Goal: Task Accomplishment & Management: Manage account settings

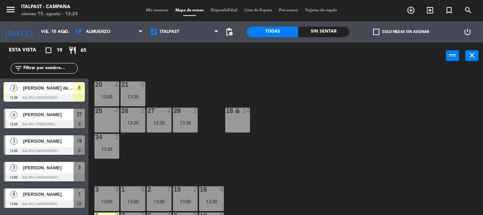
click at [312, 124] on div "20 4 13:00 21 6 13:30 25 4 26 2 13:30 27 4 12:30 28 2 13:30 18 lock 14 34 2 13:…" at bounding box center [287, 142] width 389 height 146
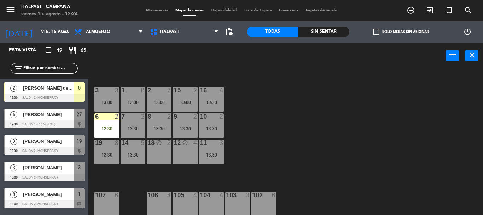
scroll to position [141, 0]
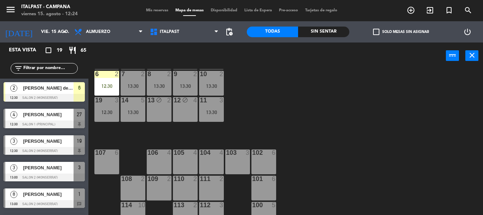
click at [110, 157] on div "107 6" at bounding box center [106, 161] width 25 height 25
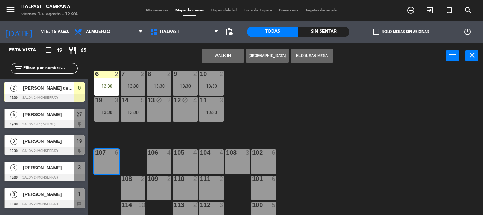
click at [161, 167] on div "106 4" at bounding box center [159, 161] width 25 height 25
click at [311, 55] on button "Bloquear Mesa" at bounding box center [311, 55] width 42 height 14
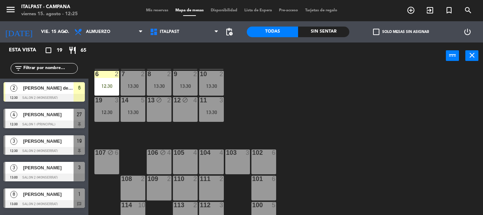
click at [185, 161] on div "105 4" at bounding box center [185, 161] width 25 height 25
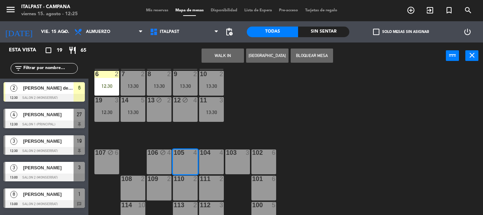
click at [221, 171] on div "104 4" at bounding box center [211, 161] width 25 height 25
click at [318, 56] on button "Bloquear Mesa" at bounding box center [311, 55] width 42 height 14
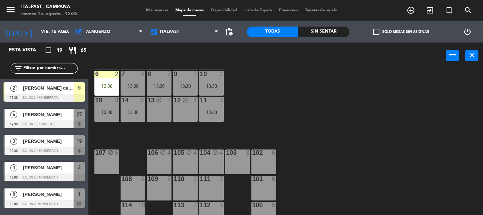
click at [240, 164] on div "103 3" at bounding box center [237, 161] width 25 height 25
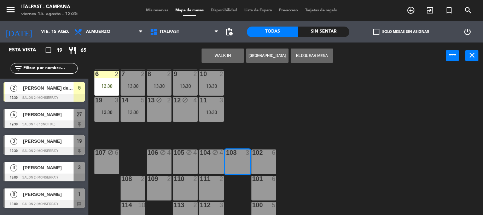
click at [279, 166] on div "20 4 13:00 21 6 13:30 25 4 26 2 13:30 27 4 12:30 28 2 13:30 18 lock 14 34 2 13:…" at bounding box center [287, 142] width 389 height 146
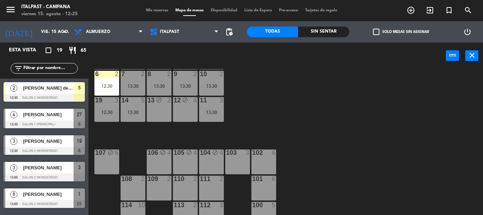
click at [270, 163] on div "102 6" at bounding box center [263, 161] width 25 height 25
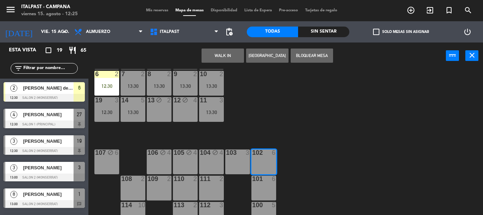
click at [247, 161] on div "103 3" at bounding box center [237, 161] width 25 height 25
click at [326, 54] on button "Bloquear Mesa" at bounding box center [311, 55] width 42 height 14
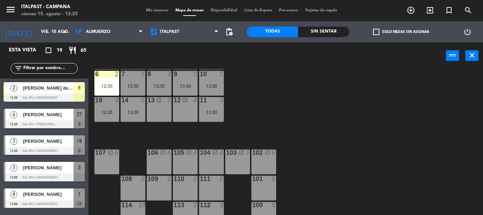
click at [264, 182] on div "101 6" at bounding box center [263, 178] width 25 height 7
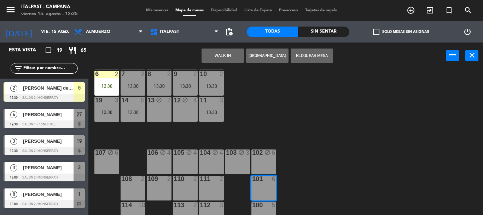
click at [210, 183] on div "111 2" at bounding box center [211, 187] width 25 height 25
click at [311, 56] on button "Bloquear Mesa" at bounding box center [311, 55] width 42 height 14
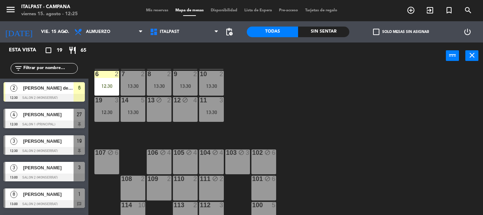
click at [324, 155] on div "20 4 13:00 21 6 13:30 25 4 26 2 13:30 27 4 12:30 28 2 13:30 18 lock 14 34 2 13:…" at bounding box center [287, 142] width 389 height 146
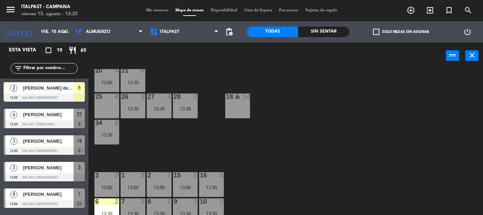
scroll to position [0, 0]
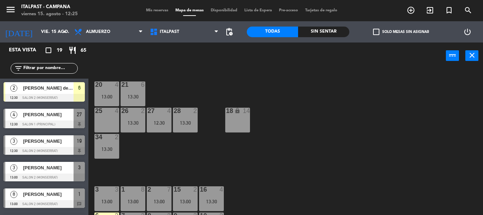
click at [34, 72] on input "text" at bounding box center [50, 68] width 55 height 8
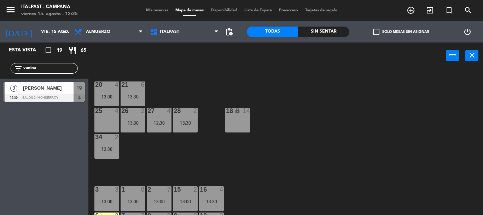
type input "vanina"
click at [40, 91] on span "[PERSON_NAME]" at bounding box center [48, 87] width 51 height 7
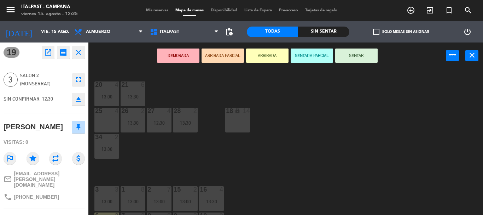
click at [263, 54] on button "ARRIBADA" at bounding box center [267, 55] width 42 height 14
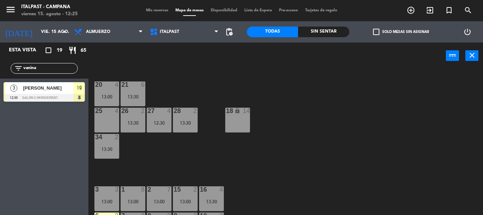
click at [315, 156] on div "20 4 13:00 21 6 13:30 25 4 26 2 13:30 27 4 12:30 28 2 13:30 18 lock 14 34 2 13:…" at bounding box center [287, 142] width 389 height 146
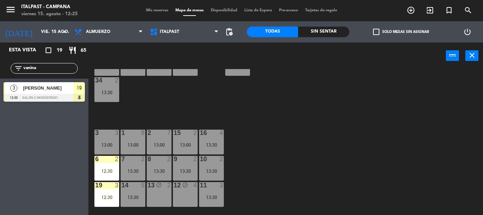
scroll to position [99, 0]
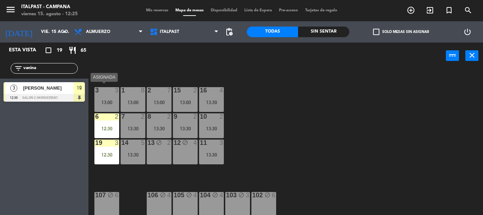
click at [114, 105] on div "3 3 13:00" at bounding box center [106, 99] width 25 height 25
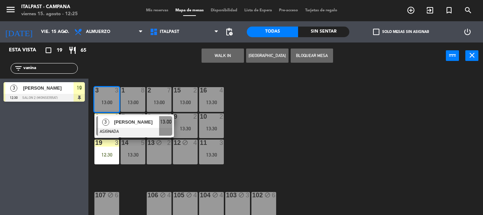
click at [140, 124] on span "[PERSON_NAME]" at bounding box center [136, 121] width 45 height 7
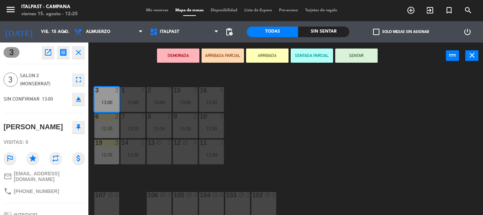
scroll to position [0, 0]
click at [69, 198] on div "phone [PHONE_NUMBER]" at bounding box center [44, 190] width 81 height 13
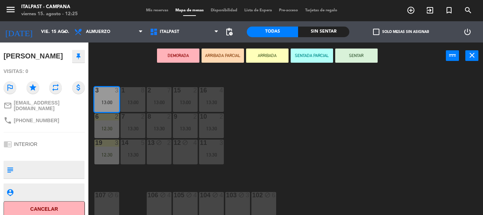
scroll to position [83, 0]
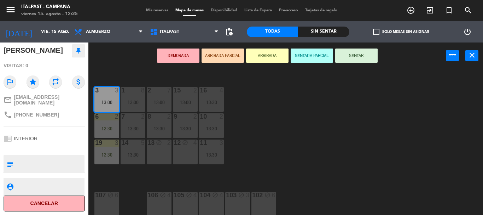
click at [305, 155] on div "20 4 13:00 21 6 13:30 25 4 26 2 13:30 27 4 12:30 28 2 13:30 18 lock 14 34 2 13:…" at bounding box center [287, 142] width 389 height 146
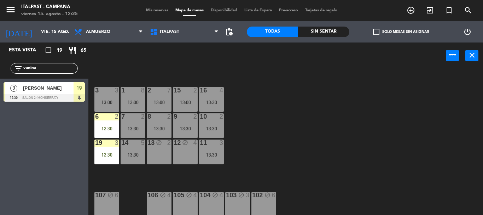
click at [184, 101] on div "13:00" at bounding box center [185, 102] width 25 height 5
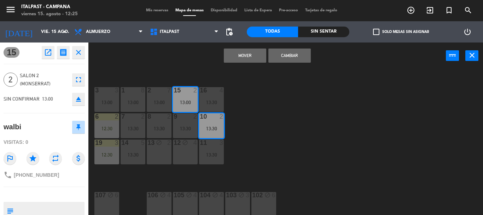
click at [202, 131] on div "10 2 13:30" at bounding box center [211, 125] width 25 height 25
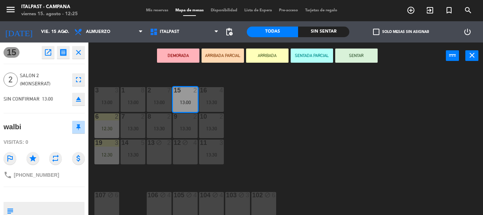
click at [58, 206] on div "15 open_in_new receipt 1:00 PM vie., 15 ago. 2 personas walbi Mesa 15 close 2 S…" at bounding box center [44, 128] width 88 height 172
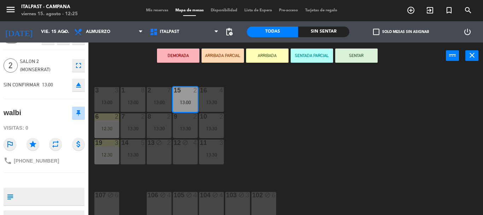
scroll to position [57, 0]
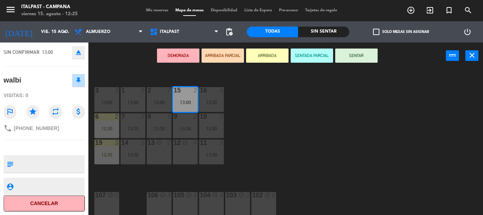
click at [358, 147] on div "20 4 13:00 21 6 13:30 25 4 26 2 13:30 27 4 12:30 28 2 13:30 18 lock 14 34 2 13:…" at bounding box center [287, 142] width 389 height 146
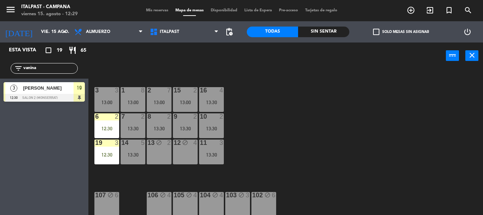
scroll to position [134, 0]
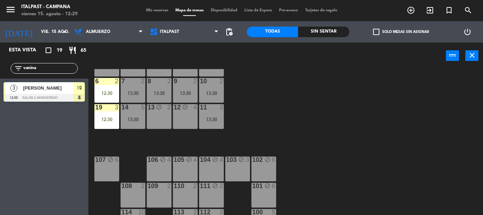
click at [341, 123] on div "20 4 13:00 21 6 13:30 25 4 26 2 13:30 27 4 12:30 28 2 13:30 18 lock 14 34 2 13:…" at bounding box center [287, 142] width 389 height 146
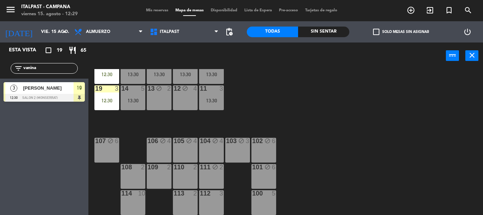
click at [344, 113] on div "20 4 13:00 21 6 13:30 25 4 26 2 13:30 27 4 12:30 28 2 13:30 18 lock 14 34 2 13:…" at bounding box center [287, 142] width 389 height 146
click at [301, 112] on div "20 4 13:00 21 6 13:30 25 4 26 2 13:30 27 4 12:30 28 2 13:30 18 lock 14 34 2 13:…" at bounding box center [287, 142] width 389 height 146
click at [188, 178] on div "110 2" at bounding box center [185, 176] width 25 height 25
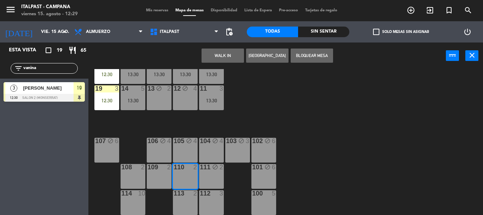
click at [157, 179] on div "109 2" at bounding box center [159, 176] width 25 height 25
click at [304, 55] on button "Bloquear Mesa" at bounding box center [311, 55] width 42 height 14
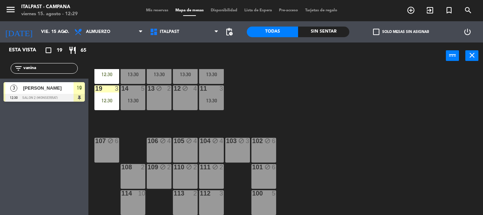
click at [140, 171] on div "108 2" at bounding box center [133, 167] width 25 height 7
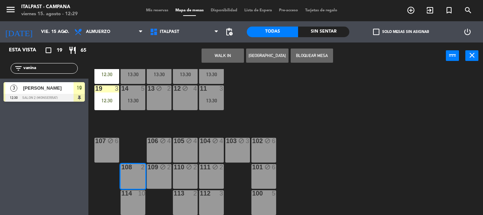
click at [134, 199] on div "114 10" at bounding box center [133, 202] width 25 height 25
click at [304, 60] on button "Bloquear Mesa" at bounding box center [311, 55] width 42 height 14
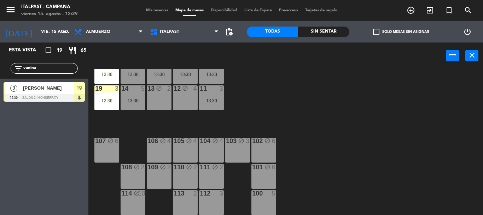
click at [188, 194] on div at bounding box center [185, 193] width 12 height 6
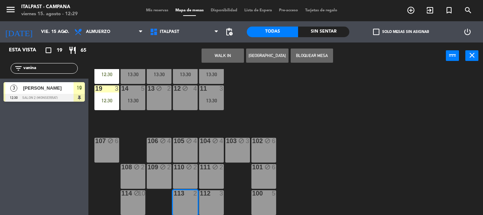
click at [218, 200] on div "112 3" at bounding box center [211, 202] width 25 height 25
click at [304, 54] on button "Bloquear Mesa" at bounding box center [311, 55] width 42 height 14
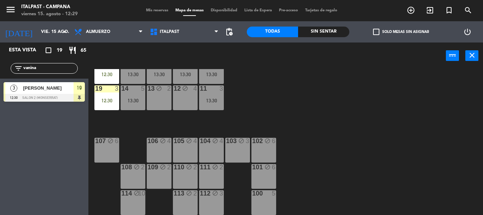
click at [265, 205] on div "100 5" at bounding box center [263, 202] width 25 height 25
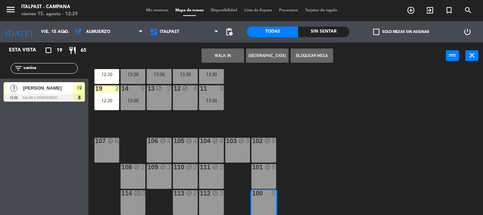
click at [300, 52] on button "Bloquear Mesa" at bounding box center [311, 55] width 42 height 14
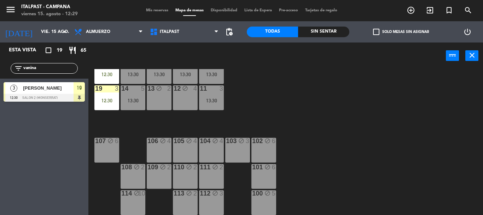
click at [326, 146] on div "20 4 13:00 21 6 13:30 25 4 26 2 13:30 27 4 12:30 28 2 13:30 18 lock 14 34 2 13:…" at bounding box center [287, 142] width 389 height 146
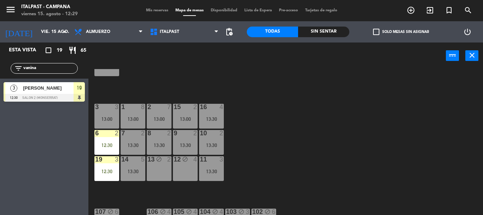
scroll to position [0, 0]
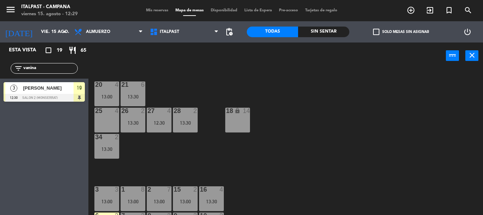
click at [326, 146] on div "20 4 13:00 21 6 13:30 25 4 26 2 13:30 27 4 12:30 28 2 13:30 18 lock 14 34 2 13:…" at bounding box center [287, 142] width 389 height 146
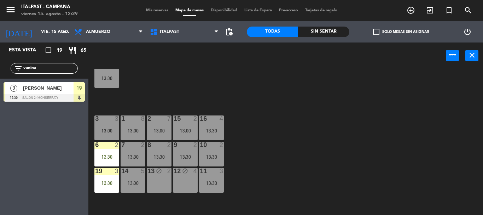
click at [326, 146] on div "20 4 13:00 21 6 13:30 25 4 26 2 13:30 27 4 12:30 28 2 13:30 18 lock 14 34 2 13:…" at bounding box center [287, 142] width 389 height 146
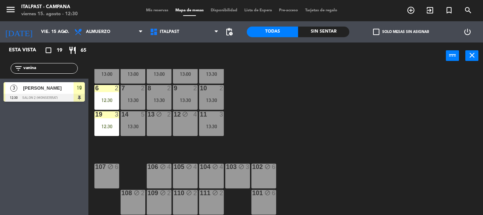
scroll to position [153, 0]
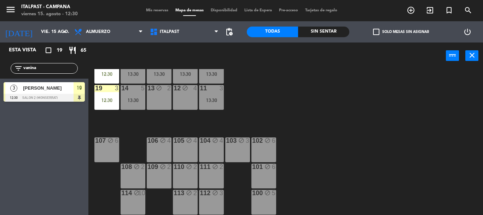
click at [326, 146] on div "20 4 13:00 21 6 13:30 25 4 26 2 13:30 27 4 12:30 28 2 13:30 18 lock 14 34 2 13:…" at bounding box center [287, 142] width 389 height 146
drag, startPoint x: 47, startPoint y: 71, endPoint x: 0, endPoint y: 59, distance: 48.6
click at [0, 59] on div "Esta vista crop_square 19 restaurant 65 filter_list vanina 3 [PERSON_NAME] 12:3…" at bounding box center [44, 73] width 88 height 63
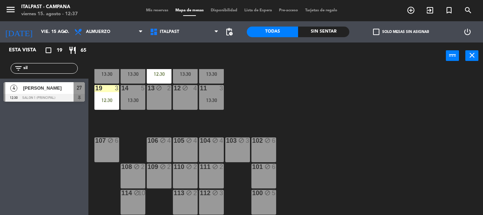
type input "sil"
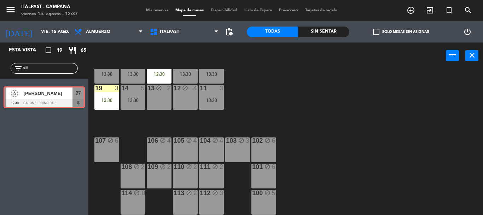
click at [25, 101] on div "4 [PERSON_NAME] 12:30 Salon 1 (Principal) 27 4 [PERSON_NAME] 12:30 Salon 1 (Pri…" at bounding box center [44, 92] width 88 height 29
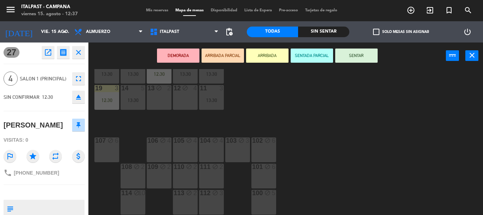
click at [259, 57] on button "ARRIBADA" at bounding box center [267, 55] width 42 height 14
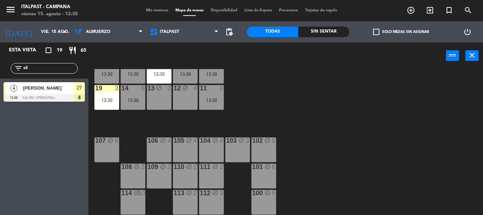
drag, startPoint x: 290, startPoint y: 121, endPoint x: 291, endPoint y: 117, distance: 3.7
click at [290, 119] on div "20 4 13:00 21 6 13:30 25 4 26 2 13:30 27 4 12:30 28 2 13:30 18 lock 14 34 2 13:…" at bounding box center [287, 142] width 389 height 146
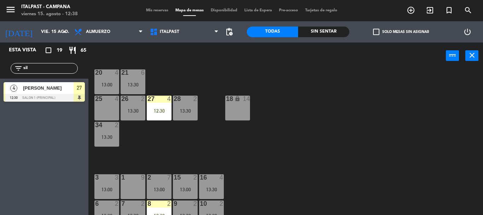
scroll to position [0, 0]
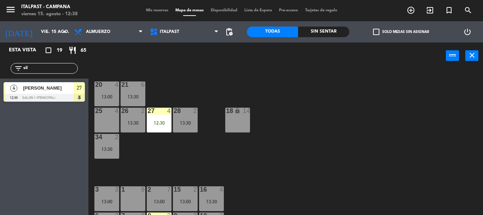
click at [107, 114] on div "25 4" at bounding box center [106, 110] width 25 height 7
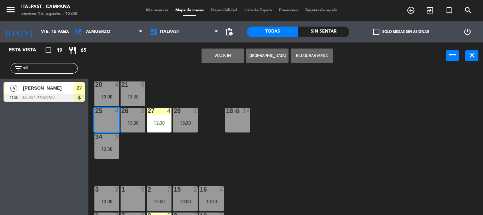
click at [311, 56] on button "Bloquear Mesa" at bounding box center [311, 55] width 42 height 14
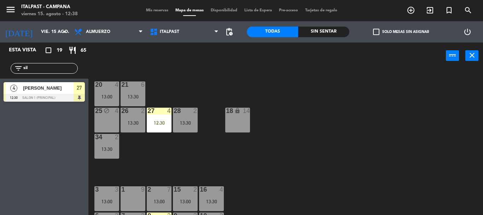
click at [331, 145] on div "20 4 13:00 21 6 13:30 25 block 4 26 2 13:30 27 4 12:30 28 2 13:30 18 lock 14 34…" at bounding box center [287, 142] width 389 height 146
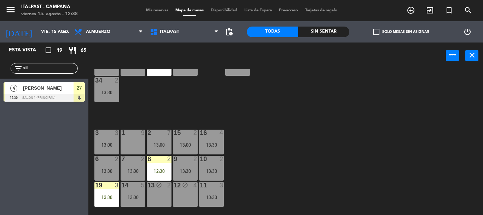
scroll to position [71, 0]
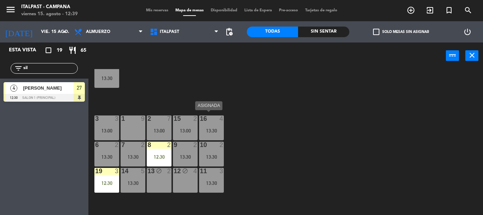
click at [207, 126] on div "16 4 13:30" at bounding box center [211, 127] width 25 height 25
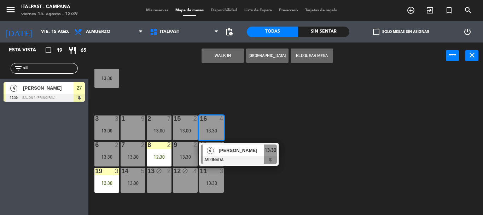
click at [340, 110] on div "20 4 13:00 21 6 13:30 25 block 4 26 2 13:30 27 4 12:30 28 2 13:30 18 lock 14 34…" at bounding box center [287, 142] width 389 height 146
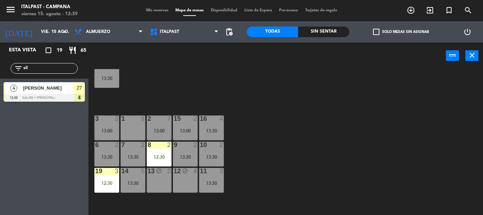
click at [209, 125] on div "16 4 13:30" at bounding box center [211, 127] width 25 height 25
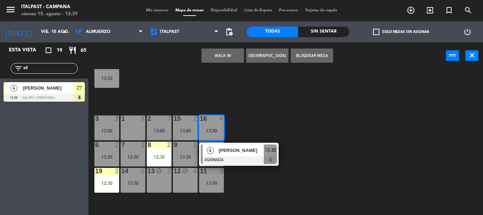
click at [228, 154] on span "[PERSON_NAME]" at bounding box center [240, 149] width 45 height 7
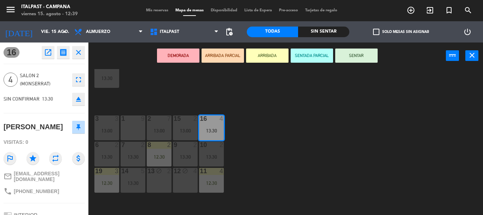
click at [79, 55] on icon "close" at bounding box center [78, 52] width 8 height 8
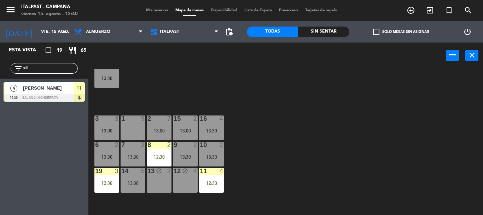
click at [212, 129] on div "13:30" at bounding box center [211, 130] width 25 height 5
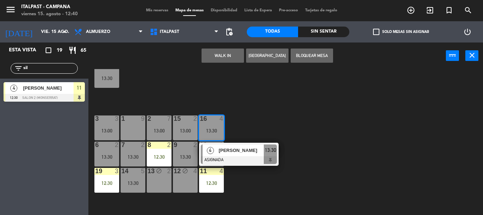
click at [318, 107] on div "20 4 13:00 21 6 13:30 25 block 4 26 2 13:30 27 3 13:30 28 2 13:30 18 lock 14 34…" at bounding box center [287, 142] width 389 height 146
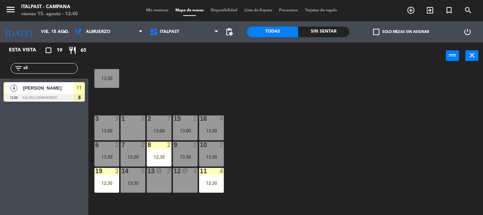
click at [217, 129] on div "13:30" at bounding box center [211, 130] width 25 height 5
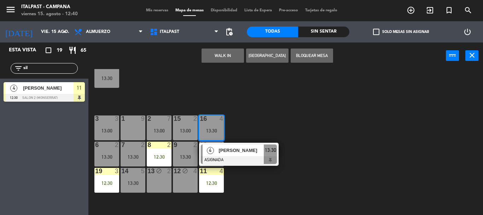
click at [47, 70] on input "sil" at bounding box center [50, 68] width 55 height 8
type input "s"
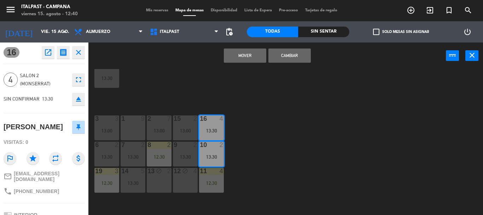
click at [80, 55] on icon "close" at bounding box center [78, 52] width 8 height 8
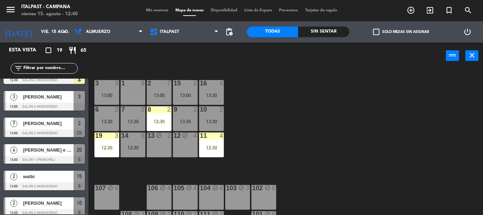
scroll to position [118, 0]
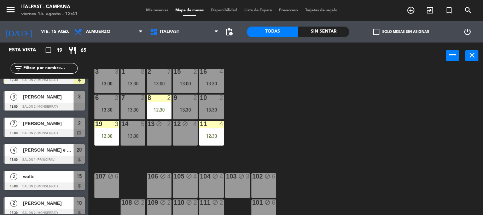
click at [264, 111] on div "20 4 13:00 21 6 13:30 25 block 4 26 2 13:30 27 3 13:30 28 2 13:30 18 lock 14 34…" at bounding box center [287, 142] width 389 height 146
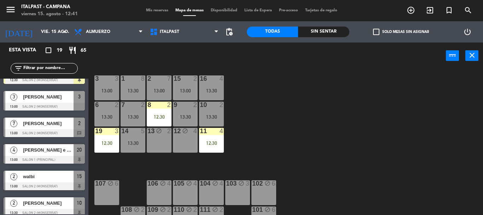
scroll to position [96, 0]
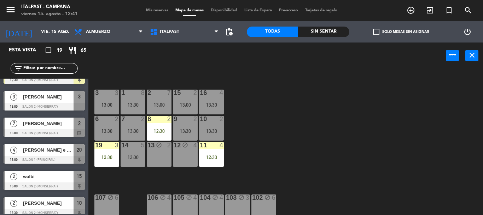
click at [212, 102] on div "13:30" at bounding box center [211, 104] width 25 height 5
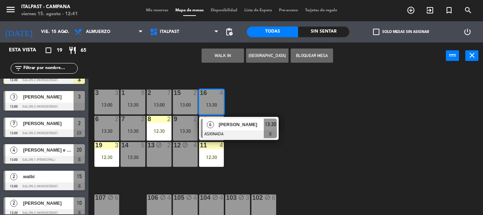
click at [265, 105] on div "20 4 13:00 21 6 13:30 25 block 4 26 2 13:30 27 3 13:30 28 2 13:30 18 lock 14 34…" at bounding box center [287, 142] width 389 height 146
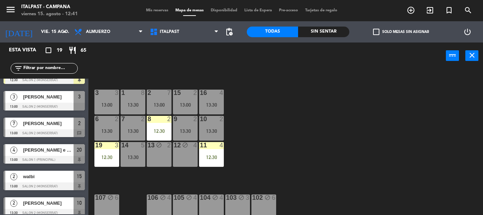
click at [222, 102] on div "13:30" at bounding box center [211, 104] width 25 height 5
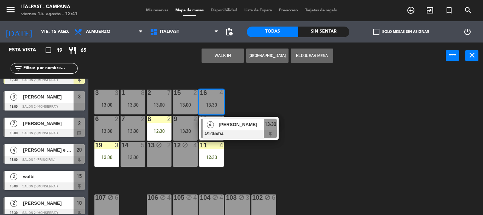
click at [246, 123] on div "4 [PERSON_NAME] ASIGNADA 13:30" at bounding box center [239, 128] width 90 height 23
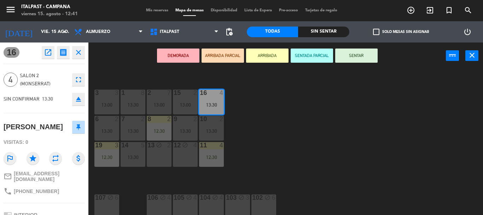
scroll to position [0, 0]
click at [59, 203] on div "16 open_in_new receipt 1:30 PM vie., 15 ago. 4 personas [PERSON_NAME] Mesa 16 E…" at bounding box center [44, 128] width 88 height 172
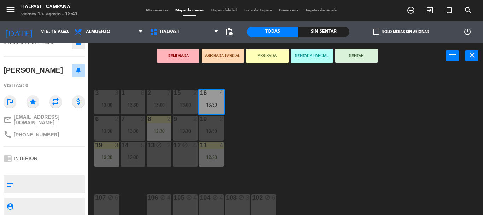
scroll to position [83, 0]
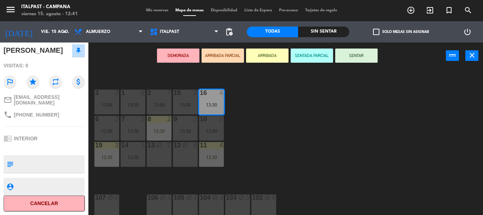
click at [281, 143] on div "20 4 13:00 21 6 13:30 25 block 4 26 2 13:30 27 3 13:30 28 2 13:30 18 lock 14 34…" at bounding box center [287, 142] width 389 height 146
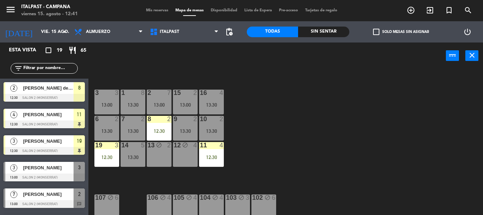
scroll to position [71, 0]
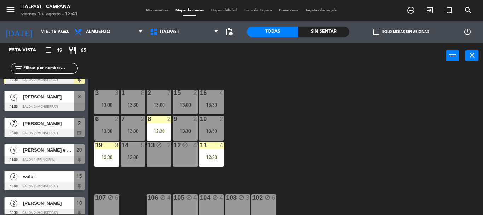
click at [214, 157] on div "11 4 12:30" at bounding box center [211, 154] width 25 height 25
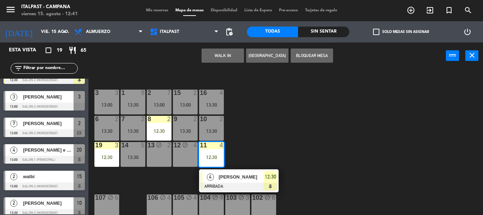
click at [211, 92] on div at bounding box center [211, 92] width 12 height 6
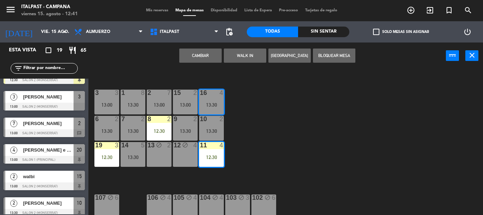
click at [208, 58] on button "Cambiar" at bounding box center [200, 55] width 42 height 14
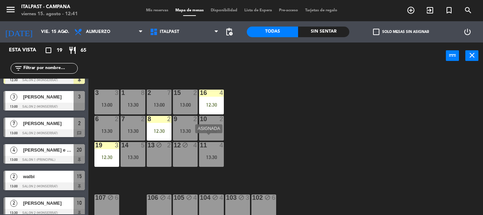
click at [219, 156] on div "11 4 13:30" at bounding box center [211, 154] width 25 height 25
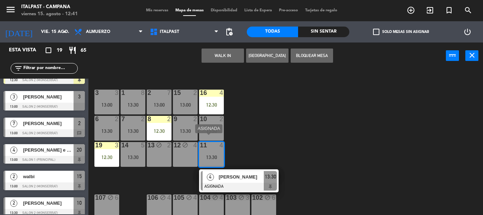
click at [253, 175] on span "[PERSON_NAME]" at bounding box center [240, 176] width 45 height 7
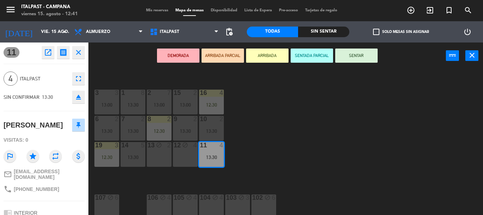
scroll to position [0, 0]
click at [295, 144] on div "20 4 13:00 21 6 13:30 25 block 4 26 2 13:30 27 3 13:30 28 2 13:30 18 lock 14 34…" at bounding box center [287, 142] width 389 height 146
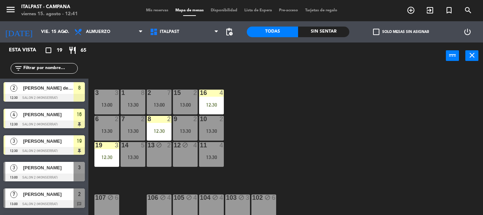
scroll to position [71, 0]
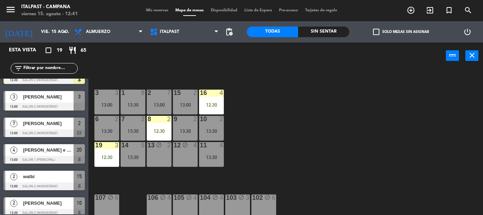
click at [212, 93] on div "16 4" at bounding box center [211, 92] width 25 height 7
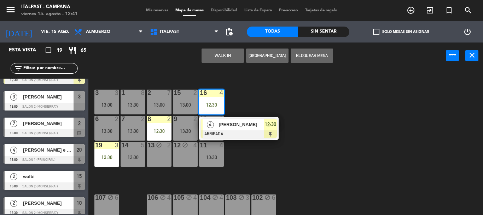
click at [242, 123] on span "[PERSON_NAME]" at bounding box center [240, 124] width 45 height 7
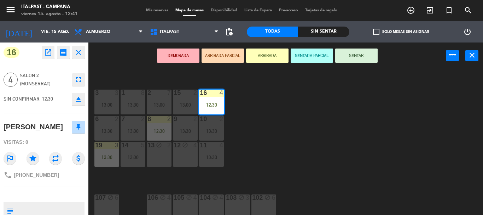
scroll to position [0, 0]
click at [62, 196] on div at bounding box center [44, 194] width 81 height 5
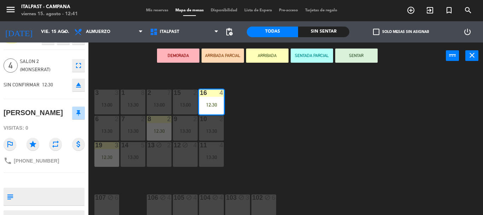
scroll to position [57, 0]
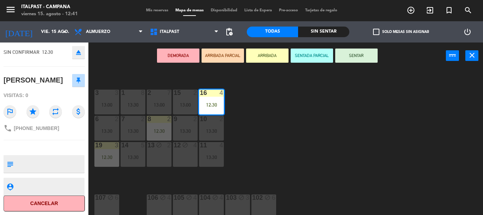
click at [236, 146] on div "20 4 13:00 21 6 13:30 25 block 4 26 2 13:30 27 3 13:30 28 2 13:30 18 lock 14 34…" at bounding box center [287, 142] width 389 height 146
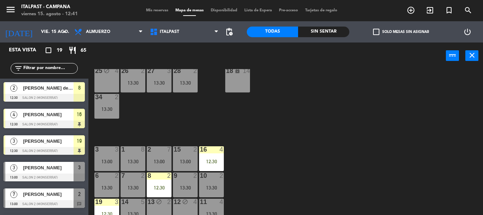
scroll to position [0, 0]
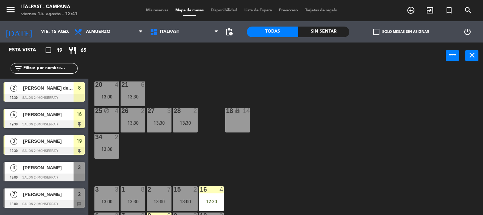
click at [276, 168] on div "20 4 13:00 21 6 13:30 25 block 4 26 2 13:30 27 3 13:30 28 2 13:30 18 lock 14 34…" at bounding box center [287, 142] width 389 height 146
click at [105, 89] on div "20 4 13:00" at bounding box center [106, 93] width 25 height 25
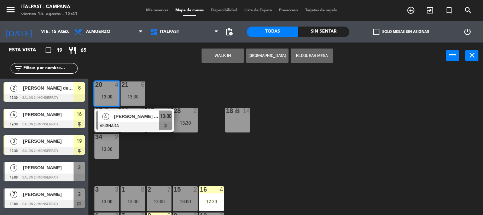
click at [152, 116] on span "[PERSON_NAME] e hijos" at bounding box center [136, 115] width 45 height 7
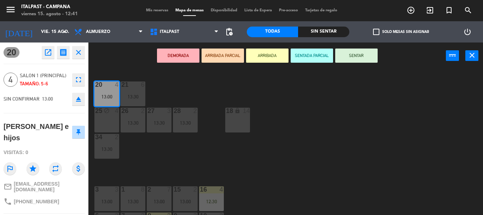
click at [74, 194] on div "mail_outline [EMAIL_ADDRESS][DOMAIN_NAME]" at bounding box center [44, 186] width 81 height 16
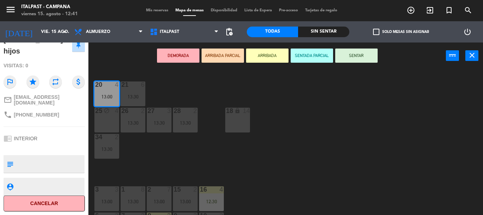
scroll to position [102, 0]
click at [315, 177] on div "20 4 13:00 21 6 13:30 25 block 4 26 2 13:30 27 3 13:30 28 2 13:30 18 lock 14 34…" at bounding box center [287, 142] width 389 height 146
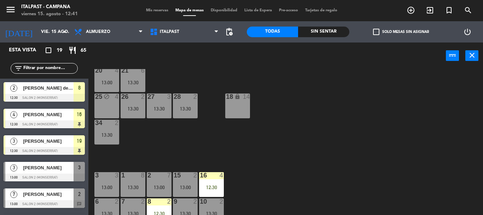
scroll to position [99, 0]
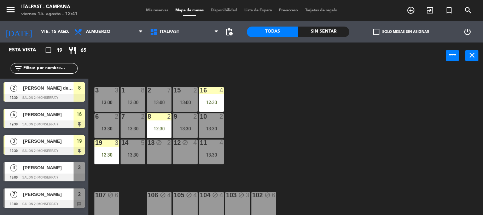
click at [135, 152] on div "13:30" at bounding box center [133, 154] width 25 height 5
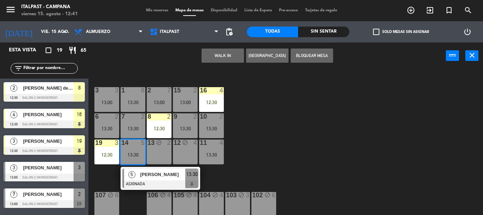
click at [157, 173] on span "[PERSON_NAME]" at bounding box center [162, 173] width 45 height 7
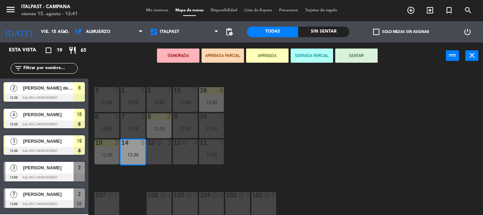
scroll to position [0, 0]
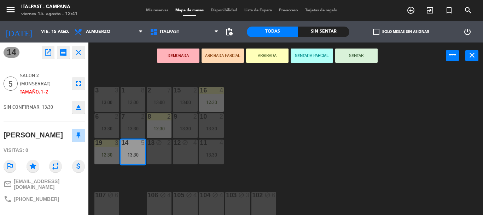
click at [60, 192] on div "mail_outline [EMAIL_ADDRESS][DOMAIN_NAME]" at bounding box center [44, 184] width 81 height 16
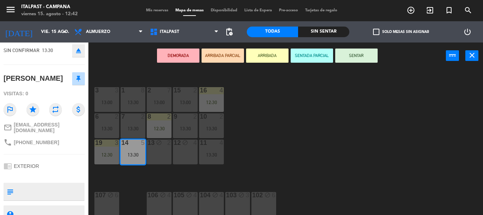
scroll to position [102, 0]
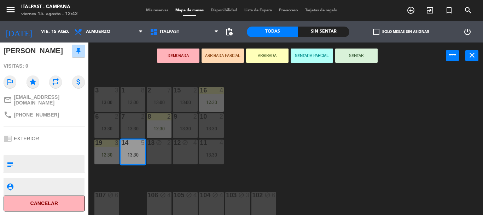
click at [317, 131] on div "20 4 13:00 21 6 13:30 25 block 4 26 2 13:30 27 3 13:30 28 2 13:30 18 lock 14 34…" at bounding box center [287, 142] width 389 height 146
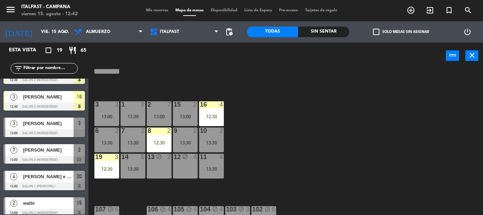
scroll to position [0, 0]
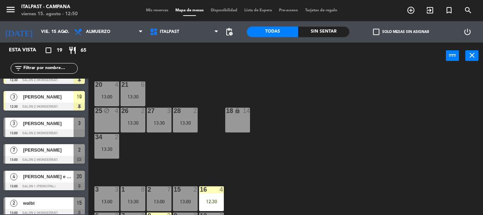
click at [41, 64] on input "text" at bounding box center [50, 68] width 55 height 8
click at [222, 160] on div "20 4 13:00 21 6 13:30 25 block 4 26 2 13:30 27 3 13:30 28 2 13:30 18 lock 14 34…" at bounding box center [287, 142] width 389 height 146
click at [58, 128] on div "[PERSON_NAME]" at bounding box center [47, 123] width 51 height 12
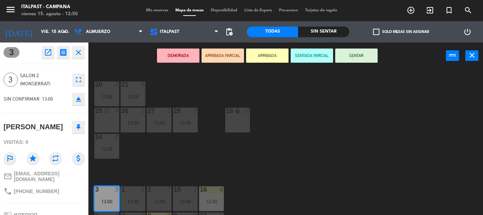
click at [275, 53] on button "ARRIBADA" at bounding box center [267, 55] width 42 height 14
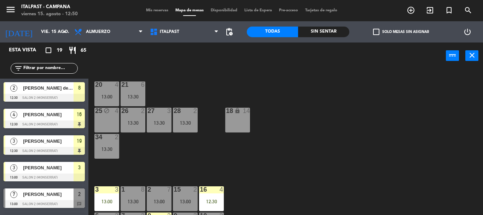
click at [337, 137] on div "20 4 13:00 21 6 13:30 25 block 4 26 2 13:30 27 3 13:30 28 2 13:30 18 lock 14 34…" at bounding box center [287, 142] width 389 height 146
click at [51, 72] on input "text" at bounding box center [50, 68] width 55 height 8
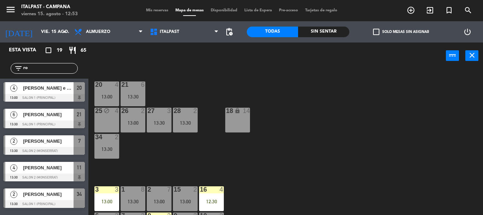
type input "ro"
click at [226, 66] on div "power_input close" at bounding box center [266, 55] width 357 height 27
click at [48, 95] on div "4 [PERSON_NAME] e hijos 13:00 Salon 1 (Principal) 20" at bounding box center [44, 91] width 88 height 27
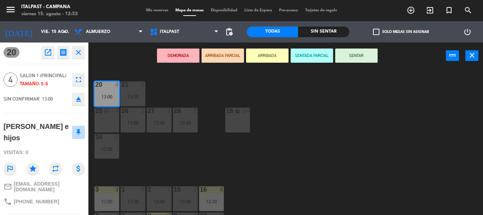
click at [282, 54] on button "ARRIBADA" at bounding box center [267, 55] width 42 height 14
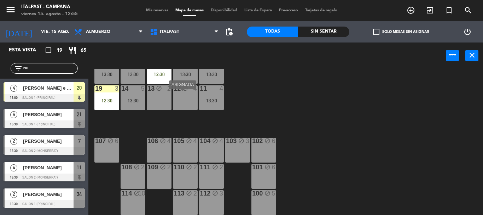
scroll to position [118, 0]
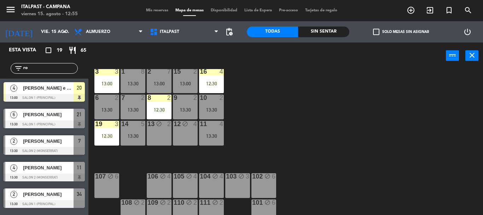
click at [30, 72] on input "ro" at bounding box center [50, 68] width 55 height 8
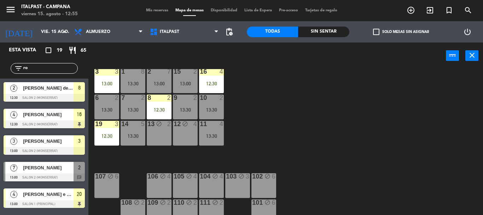
type input "r"
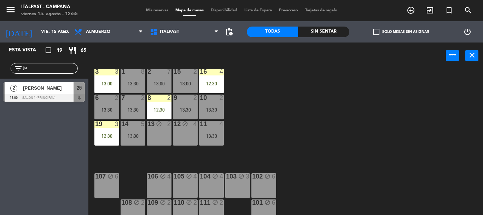
type input "ju"
click at [30, 152] on div "Esta vista crop_square 19 restaurant 65 filter_list ju 2 [PERSON_NAME] 13:00 Sa…" at bounding box center [44, 128] width 88 height 172
click at [24, 94] on div "2 [PERSON_NAME] 13:00 Salon 1 (Principal) 26" at bounding box center [44, 91] width 88 height 27
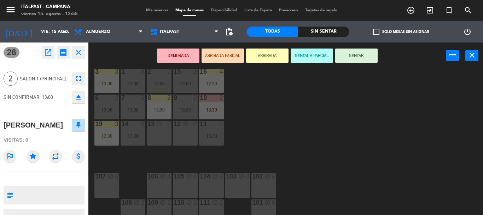
click at [263, 56] on button "ARRIBADA" at bounding box center [267, 55] width 42 height 14
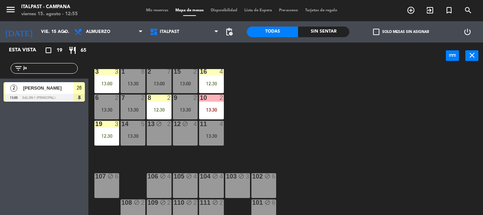
scroll to position [82, 0]
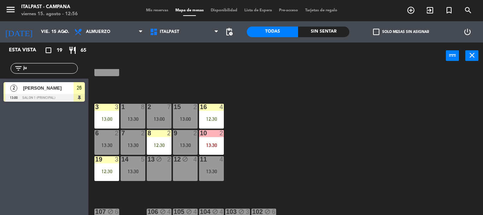
click at [45, 70] on input "ju" at bounding box center [50, 68] width 55 height 8
type input "j"
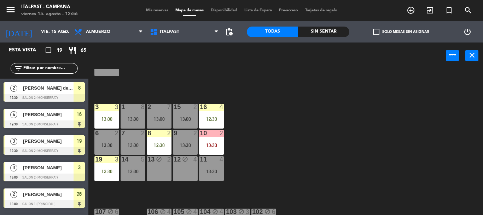
click at [320, 121] on div "20 4 13:00 21 6 13:30 25 block 4 26 2 13:00 27 3 13:30 28 2 13:30 18 lock 14 34…" at bounding box center [287, 142] width 389 height 146
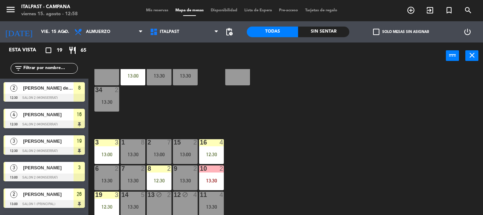
click at [66, 70] on input "text" at bounding box center [50, 68] width 55 height 8
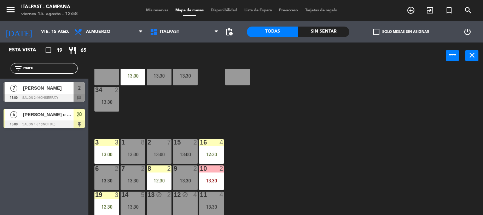
type input "marc"
click at [30, 196] on div "Esta vista crop_square 19 restaurant 65 filter_list marc 7 [PERSON_NAME] 13:00 …" at bounding box center [44, 128] width 88 height 172
click at [46, 92] on span "[PERSON_NAME]" at bounding box center [48, 87] width 51 height 7
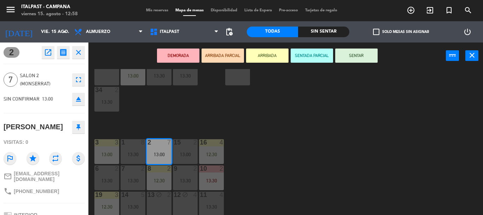
click at [266, 55] on button "ARRIBADA" at bounding box center [267, 55] width 42 height 14
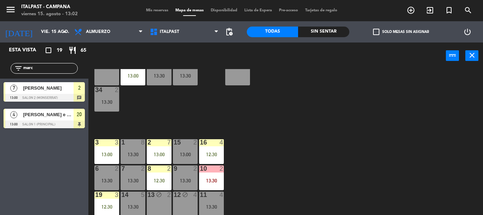
click at [39, 72] on input "marc" at bounding box center [50, 68] width 55 height 8
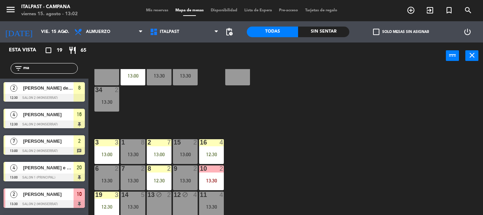
type input "m"
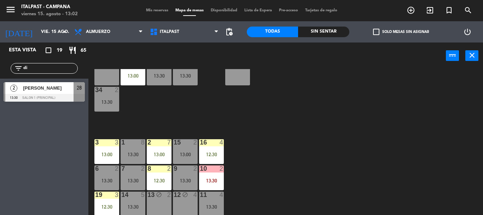
click at [45, 164] on div "Esta vista crop_square 19 restaurant 65 filter_list di 2 [PERSON_NAME] 13:30 Sa…" at bounding box center [44, 128] width 88 height 172
click at [174, 176] on div "9 2 13:30" at bounding box center [185, 177] width 25 height 25
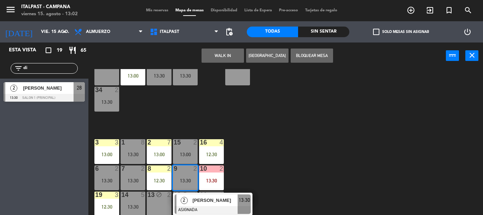
click at [281, 139] on div "20 4 13:00 21 6 13:30 25 block 4 26 2 13:00 27 3 13:30 28 2 13:30 18 lock 14 34…" at bounding box center [287, 142] width 389 height 146
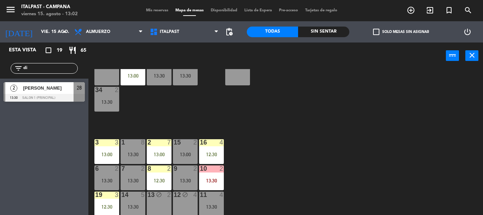
click at [124, 172] on div "7 2" at bounding box center [133, 168] width 25 height 7
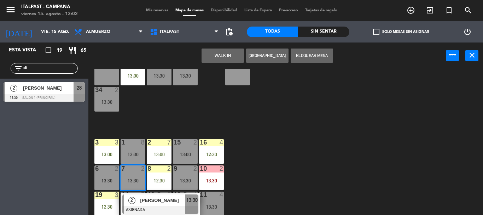
click at [316, 119] on div "20 4 13:00 21 6 13:30 25 block 4 26 2 13:00 27 3 13:30 28 2 13:30 18 lock 14 34…" at bounding box center [287, 142] width 389 height 146
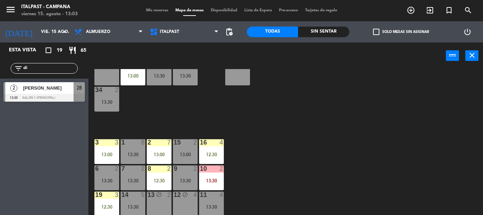
click at [104, 172] on div "6 2" at bounding box center [106, 168] width 25 height 7
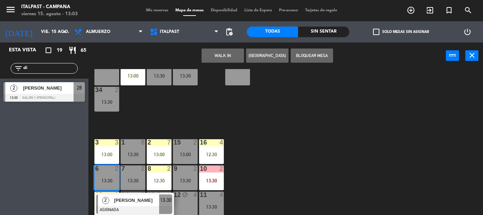
click at [363, 117] on div "20 4 13:00 21 6 13:30 25 block 4 26 2 13:00 27 3 13:30 28 2 13:30 18 lock 14 34…" at bounding box center [287, 142] width 389 height 146
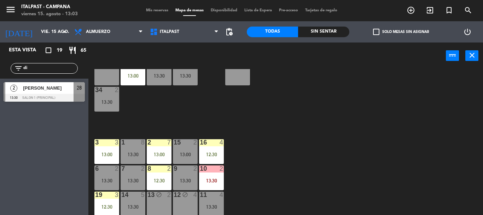
click at [188, 79] on div "28 2 13:30" at bounding box center [185, 72] width 25 height 25
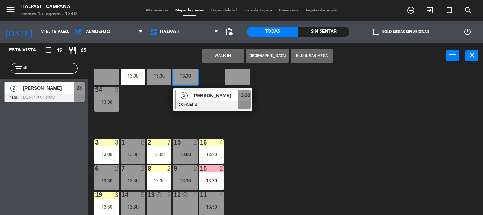
drag, startPoint x: 288, startPoint y: 191, endPoint x: 265, endPoint y: 177, distance: 26.0
click at [284, 187] on div "20 4 13:00 21 6 13:30 25 block 4 26 2 13:00 27 3 13:30 28 2 13:30 2 [PERSON_NAM…" at bounding box center [287, 142] width 389 height 146
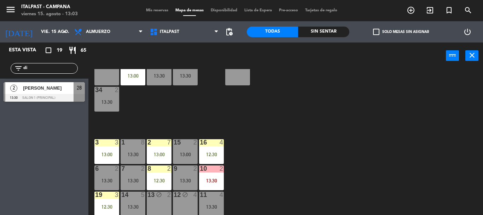
click at [101, 99] on div "13:30" at bounding box center [106, 101] width 25 height 5
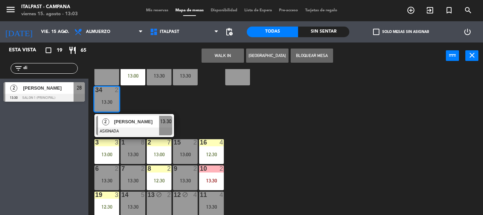
click at [300, 127] on div "20 4 13:00 21 6 13:30 25 block 4 26 2 13:00 27 3 13:30 28 2 13:30 18 lock 14 34…" at bounding box center [287, 142] width 389 height 146
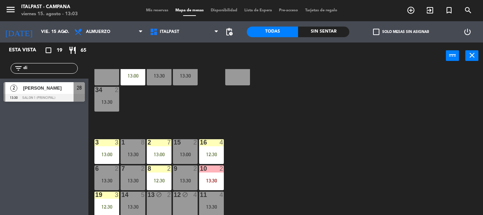
click at [36, 70] on input "di" at bounding box center [50, 68] width 55 height 8
type input "d"
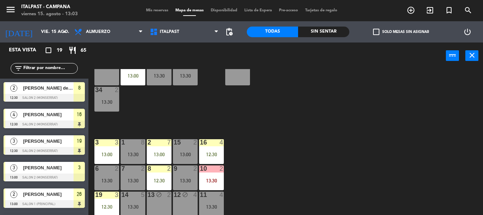
scroll to position [0, 0]
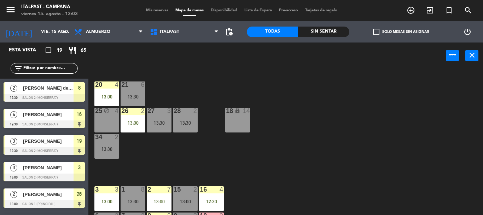
click at [133, 95] on div "13:30" at bounding box center [133, 96] width 25 height 5
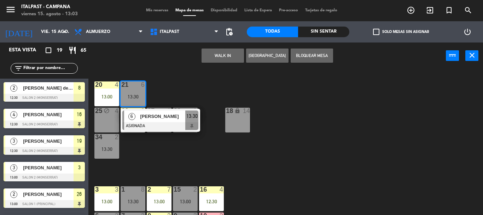
click at [380, 174] on div "20 4 13:00 21 6 13:30 6 [PERSON_NAME] ASIGNADA 13:30 25 block 4 26 2 13:00 27 3…" at bounding box center [287, 142] width 389 height 146
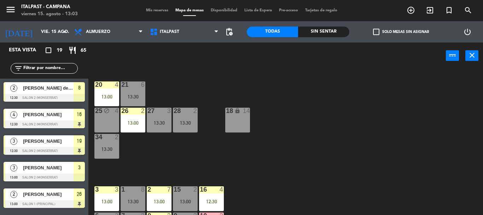
click at [160, 120] on div "13:30" at bounding box center [159, 122] width 25 height 5
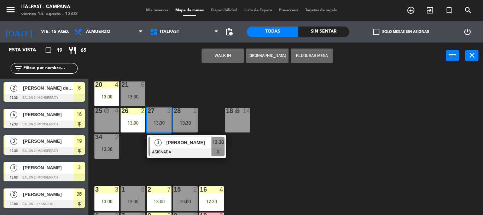
click at [315, 160] on div "20 4 13:00 21 6 13:30 25 block 4 26 2 13:00 27 3 13:30 3 [PERSON_NAME] ASIGNADA…" at bounding box center [287, 142] width 389 height 146
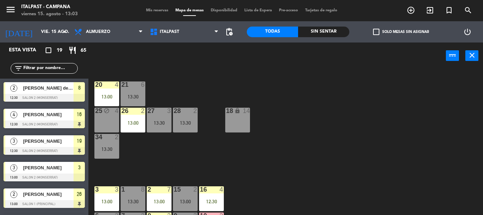
click at [190, 114] on div "28 2" at bounding box center [185, 110] width 25 height 7
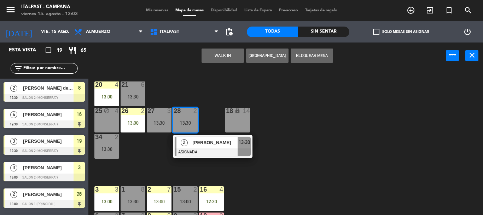
drag, startPoint x: 368, startPoint y: 170, endPoint x: 311, endPoint y: 187, distance: 59.3
click at [365, 170] on div "20 4 13:00 21 6 13:30 25 block 4 26 2 13:00 27 3 13:30 28 2 13:30 2 [PERSON_NAM…" at bounding box center [287, 142] width 389 height 146
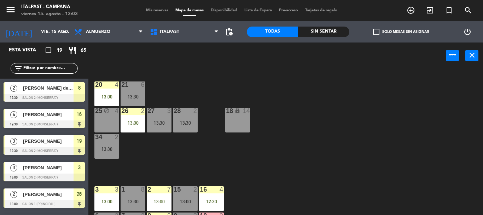
drag, startPoint x: 120, startPoint y: 155, endPoint x: 112, endPoint y: 147, distance: 11.7
click at [116, 150] on div "20 4 13:00 21 6 13:30 25 block 4 26 2 13:00 27 3 13:30 28 2 13:30 18 lock 14 34…" at bounding box center [287, 142] width 389 height 146
click at [112, 148] on div "13:30" at bounding box center [106, 148] width 25 height 5
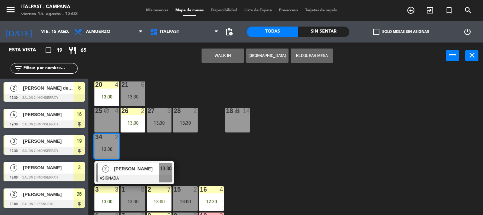
click at [269, 162] on div "20 4 13:00 21 6 13:30 25 block 4 26 2 13:00 27 3 13:30 28 2 13:30 18 lock 14 34…" at bounding box center [287, 142] width 389 height 146
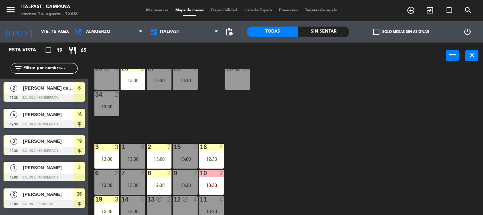
scroll to position [57, 0]
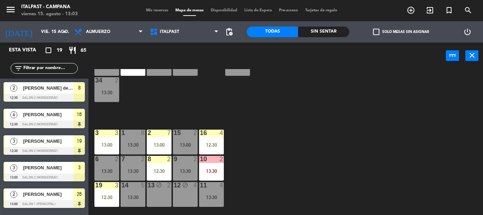
click at [188, 135] on div at bounding box center [185, 132] width 12 height 6
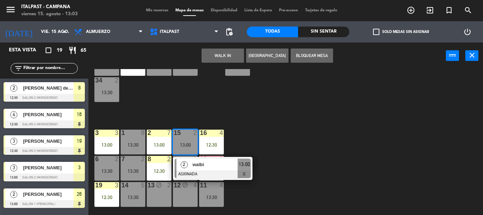
drag, startPoint x: 286, startPoint y: 130, endPoint x: 274, endPoint y: 130, distance: 12.0
click at [284, 129] on div "20 4 13:00 21 6 13:30 25 block 4 26 2 13:00 27 3 13:30 28 2 13:30 18 lock 14 34…" at bounding box center [287, 142] width 389 height 146
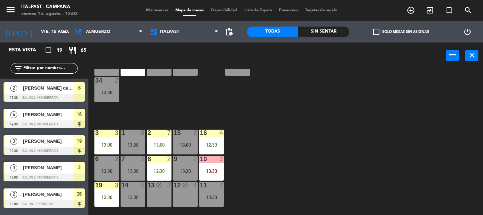
click at [174, 174] on div "9 2 13:30" at bounding box center [185, 167] width 25 height 25
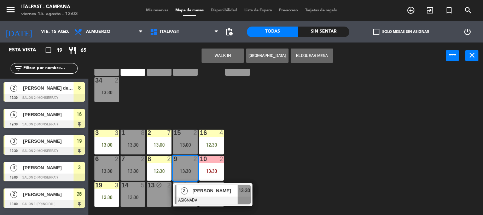
click at [331, 126] on div "20 4 13:00 21 6 13:30 25 block 4 26 2 13:00 27 3 13:30 28 2 13:30 18 lock 14 34…" at bounding box center [287, 142] width 389 height 146
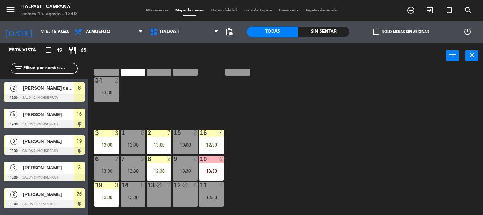
drag, startPoint x: 125, startPoint y: 161, endPoint x: 153, endPoint y: 162, distance: 27.6
click at [125, 162] on div "7" at bounding box center [121, 158] width 12 height 6
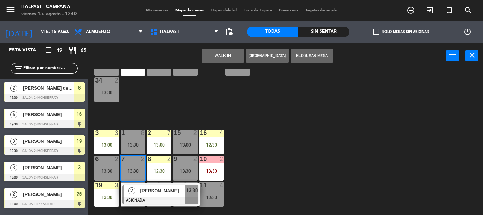
drag, startPoint x: 315, startPoint y: 116, endPoint x: 254, endPoint y: 119, distance: 61.5
click at [304, 117] on div "20 4 13:00 21 6 13:30 25 block 4 26 2 13:00 27 3 13:30 28 2 13:30 18 lock 14 34…" at bounding box center [287, 142] width 389 height 146
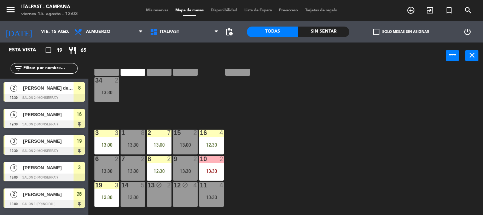
click at [112, 163] on div "6 2 13:30" at bounding box center [106, 167] width 25 height 25
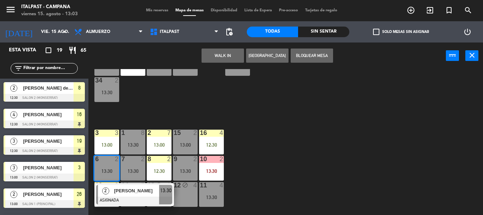
click at [284, 129] on div "20 4 13:00 21 6 13:30 25 block 4 26 2 13:00 27 3 13:30 28 2 13:30 18 lock 14 34…" at bounding box center [287, 142] width 389 height 146
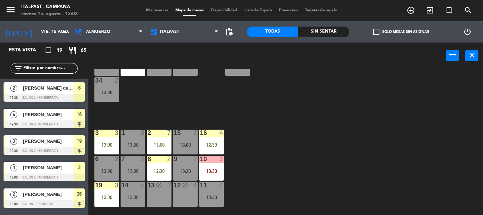
click at [135, 184] on div at bounding box center [133, 185] width 12 height 6
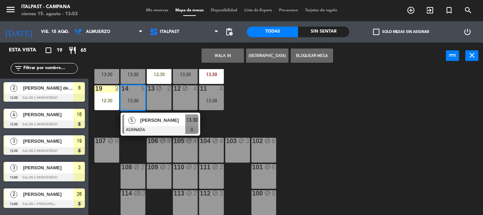
scroll to position [118, 0]
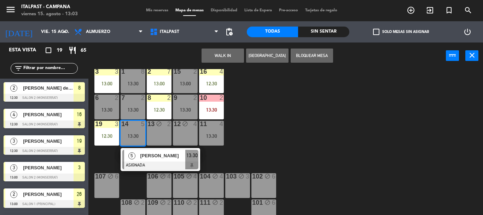
click at [163, 158] on span "[PERSON_NAME]" at bounding box center [162, 155] width 45 height 7
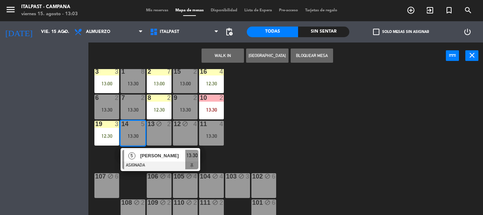
scroll to position [82, 0]
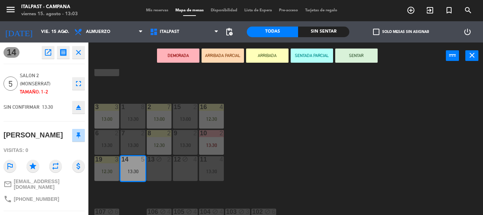
click at [268, 48] on div "DEMORADA ARRIBADA PARCIAL ARRIBADA SENTADA PARCIAL SENTAR power_input close" at bounding box center [266, 55] width 357 height 27
click at [266, 53] on button "ARRIBADA" at bounding box center [267, 55] width 42 height 14
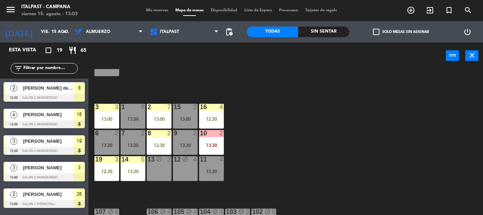
scroll to position [44, 0]
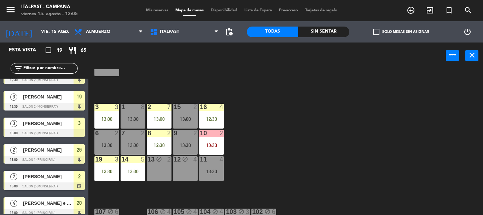
click at [251, 123] on div "20 4 13:00 21 6 13:30 25 block 4 26 2 13:00 27 3 13:30 28 2 13:30 18 lock 14 34…" at bounding box center [287, 142] width 389 height 146
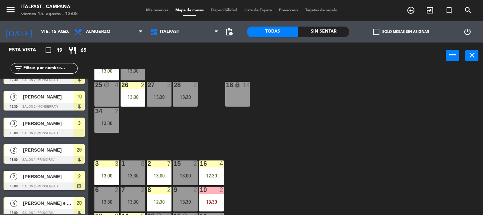
scroll to position [12, 0]
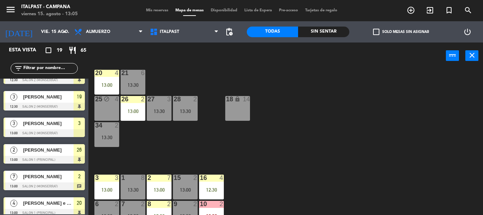
click at [101, 130] on div "34 2 13:30" at bounding box center [106, 134] width 25 height 25
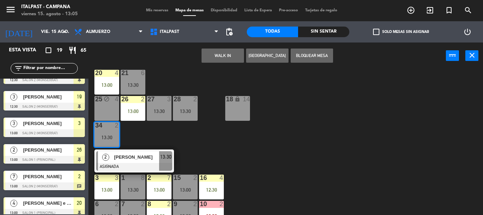
click at [231, 100] on div "18 lock 14" at bounding box center [237, 108] width 25 height 25
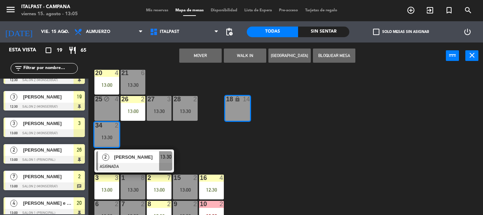
click at [215, 52] on button "Mover" at bounding box center [200, 55] width 42 height 14
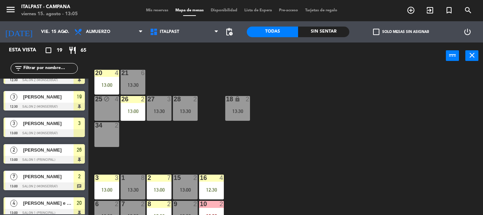
click at [120, 137] on div "20 4 13:00 21 6 13:30 25 block 4 26 2 13:00 27 3 13:30 28 2 13:30 18 lock 2 13:…" at bounding box center [287, 142] width 389 height 146
click at [114, 135] on div "34 2" at bounding box center [106, 134] width 25 height 25
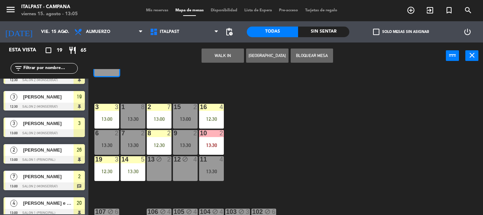
scroll to position [118, 0]
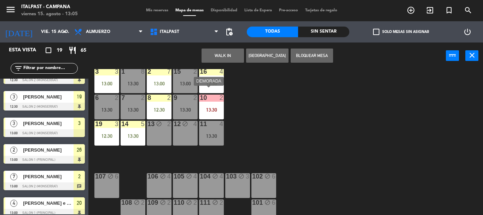
click at [217, 107] on div "13:30" at bounding box center [211, 109] width 25 height 5
drag, startPoint x: 216, startPoint y: 99, endPoint x: 219, endPoint y: 96, distance: 5.0
click at [216, 99] on div "10 2 13:30" at bounding box center [211, 106] width 25 height 25
drag, startPoint x: 250, startPoint y: 107, endPoint x: 225, endPoint y: 112, distance: 25.8
click at [247, 108] on div "20 4 13:00 21 6 13:30 25 block 4 26 2 13:00 27 3 13:30 28 2 13:30 18 lock 2 13:…" at bounding box center [287, 142] width 389 height 146
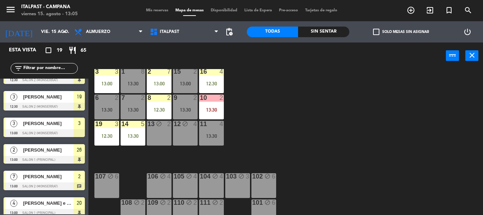
drag, startPoint x: 224, startPoint y: 112, endPoint x: 221, endPoint y: 110, distance: 3.6
click at [222, 111] on div "20 4 13:00 21 6 13:30 25 block 4 26 2 13:00 27 3 13:30 28 2 13:30 18 lock 2 13:…" at bounding box center [287, 142] width 389 height 146
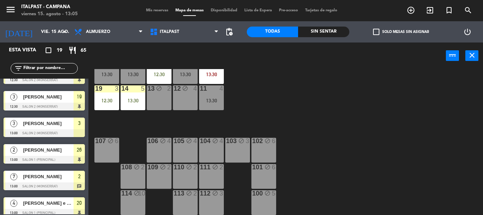
click at [210, 104] on div "11 4 13:30" at bounding box center [211, 97] width 25 height 25
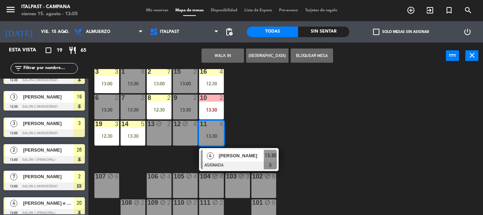
drag, startPoint x: 258, startPoint y: 94, endPoint x: 231, endPoint y: 94, distance: 27.2
click at [247, 92] on div "20 4 13:00 21 6 13:30 25 block 4 26 2 13:00 27 3 13:30 28 2 13:30 18 lock 2 13:…" at bounding box center [287, 142] width 389 height 146
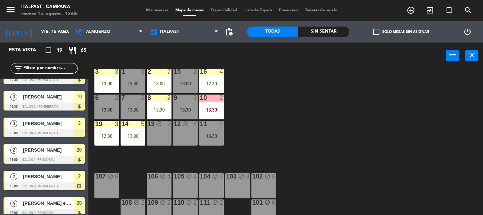
drag, startPoint x: 211, startPoint y: 111, endPoint x: 207, endPoint y: 111, distance: 3.9
click at [208, 111] on div "10 2 13:30" at bounding box center [211, 106] width 25 height 25
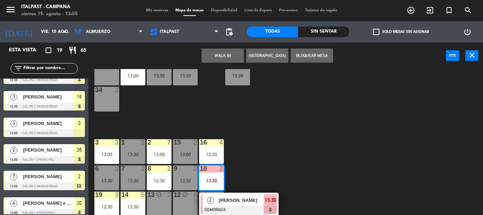
scroll to position [12, 0]
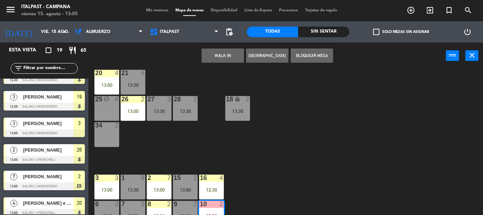
click at [113, 125] on div "34 2" at bounding box center [106, 125] width 25 height 7
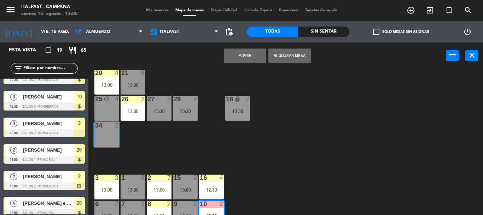
drag, startPoint x: 246, startPoint y: 39, endPoint x: 251, endPoint y: 53, distance: 14.2
click at [247, 42] on div "Mover Bloquear Mesa power_input close" at bounding box center [266, 55] width 357 height 27
click at [251, 54] on button "Mover" at bounding box center [245, 55] width 42 height 14
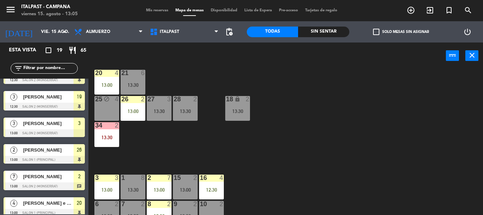
click at [222, 201] on div "2" at bounding box center [221, 203] width 4 height 6
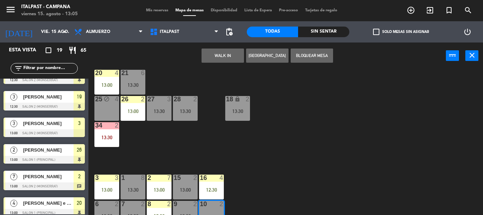
click at [315, 53] on button "Bloquear Mesa" at bounding box center [311, 55] width 42 height 14
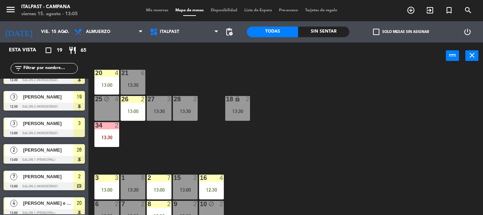
click at [35, 65] on input "text" at bounding box center [50, 68] width 55 height 8
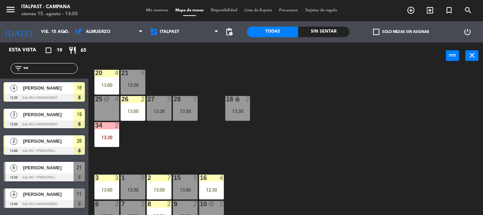
scroll to position [0, 0]
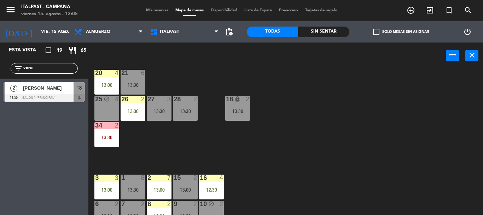
type input "vero"
click at [51, 101] on div at bounding box center [44, 98] width 81 height 8
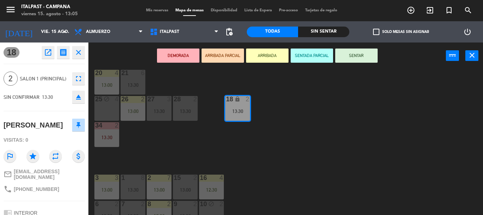
click at [268, 57] on button "ARRIBADA" at bounding box center [267, 55] width 42 height 14
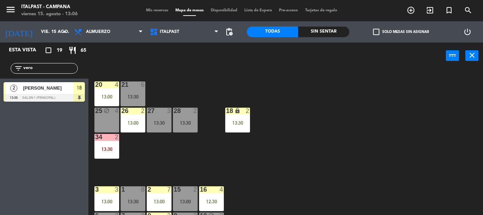
drag, startPoint x: 56, startPoint y: 68, endPoint x: 35, endPoint y: 49, distance: 28.0
click at [8, 61] on div "filter_list vero" at bounding box center [44, 68] width 88 height 20
type input "wa"
click at [65, 84] on div "2 walbi 13:00 Salon 2 (Monserrat) 15" at bounding box center [44, 91] width 88 height 27
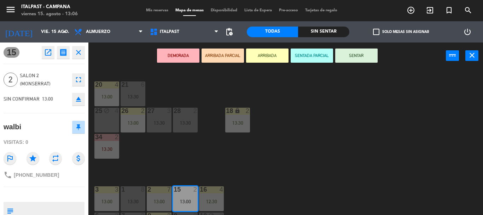
click at [66, 88] on span "Salon 2 (Monserrat)" at bounding box center [44, 79] width 49 height 16
click at [262, 55] on button "ARRIBADA" at bounding box center [267, 55] width 42 height 14
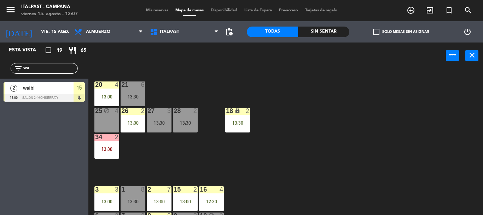
click at [317, 107] on div "20 4 13:00 21 6 13:30 25 block 4 26 2 13:00 27 3 13:30 28 2 13:30 18 lock 2 13:…" at bounding box center [287, 142] width 389 height 146
click at [33, 71] on input "wa" at bounding box center [50, 68] width 55 height 8
type input "w"
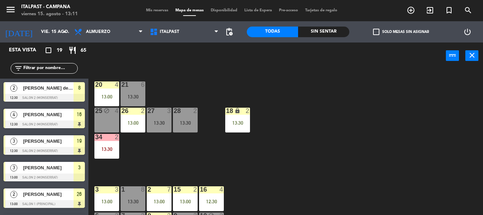
click at [270, 152] on div "20 4 13:00 21 6 13:30 25 block 4 26 2 13:00 27 3 13:30 28 2 13:30 18 lock 2 13:…" at bounding box center [287, 142] width 389 height 146
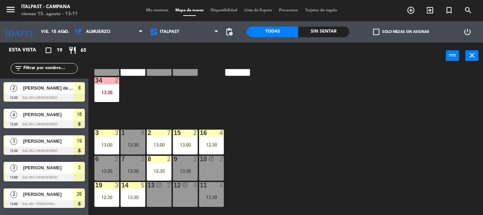
scroll to position [92, 0]
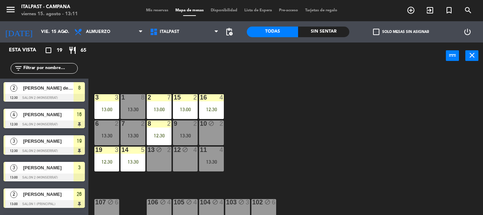
click at [267, 139] on div "20 4 13:00 21 6 13:30 25 block 4 26 2 13:00 27 3 13:30 28 2 13:30 18 lock 2 13:…" at bounding box center [287, 142] width 389 height 146
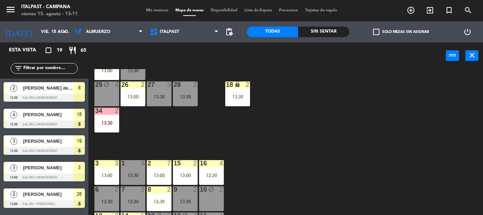
scroll to position [12, 0]
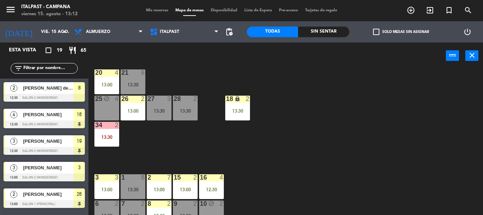
click at [289, 136] on div "20 4 13:00 21 6 13:30 25 block 4 26 2 13:00 27 3 13:30 28 2 13:30 18 lock 2 13:…" at bounding box center [287, 142] width 389 height 146
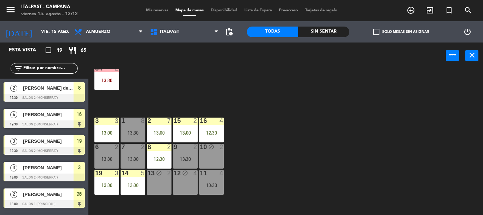
scroll to position [83, 0]
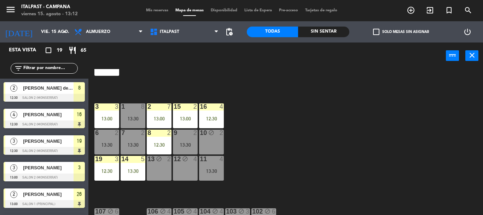
click at [150, 10] on span "Mis reservas" at bounding box center [156, 10] width 29 height 4
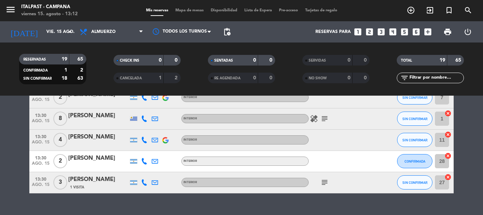
scroll to position [495, 0]
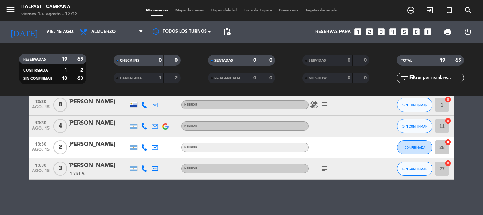
click at [469, 127] on bookings-row "13:30 ago. 15 2 [PERSON_NAME] INTERIOR subject favorite_border DEMORADA 34 canc…" at bounding box center [241, 83] width 483 height 191
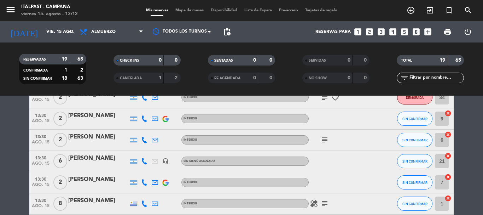
scroll to position [382, 0]
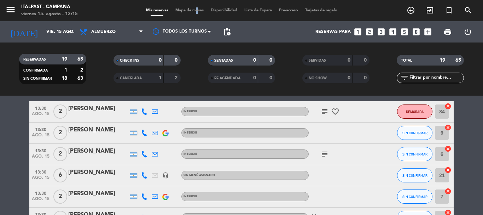
drag, startPoint x: 193, startPoint y: 14, endPoint x: 189, endPoint y: 8, distance: 7.1
click at [189, 8] on div "menu Italpast - [PERSON_NAME] viernes 15. agosto - 13:15 Mis reservas Mapa de m…" at bounding box center [241, 10] width 483 height 21
click at [189, 7] on div "Mis reservas Mapa de mesas Disponibilidad Lista de Espera Pre-acceso Tarjetas d…" at bounding box center [241, 10] width 198 height 6
click at [194, 9] on span "Mapa de mesas" at bounding box center [189, 10] width 35 height 4
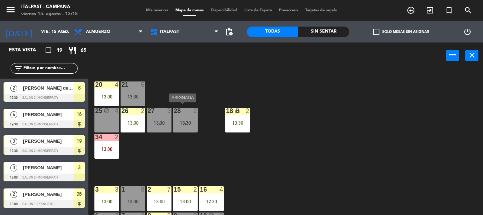
click at [179, 119] on div "28 2 13:30" at bounding box center [185, 119] width 25 height 25
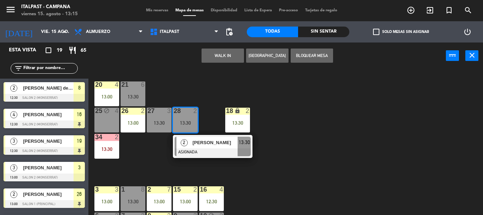
click at [300, 136] on div "20 4 13:00 21 6 13:30 25 block 4 26 2 13:00 27 3 13:30 28 2 13:30 2 [PERSON_NAM…" at bounding box center [287, 142] width 389 height 146
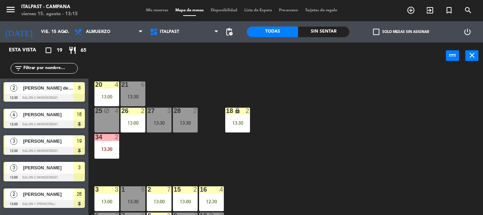
click at [160, 127] on div "27 3 13:30" at bounding box center [159, 119] width 25 height 25
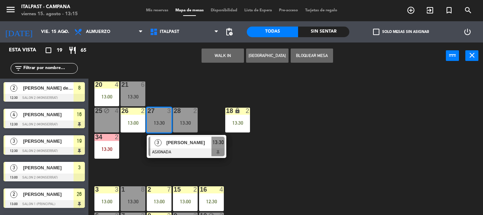
drag, startPoint x: 360, startPoint y: 187, endPoint x: 364, endPoint y: 188, distance: 4.1
click at [363, 189] on div "20 4 13:00 21 6 13:30 25 block 4 26 2 13:00 27 3 13:30 3 [PERSON_NAME] ASIGNADA…" at bounding box center [287, 142] width 389 height 146
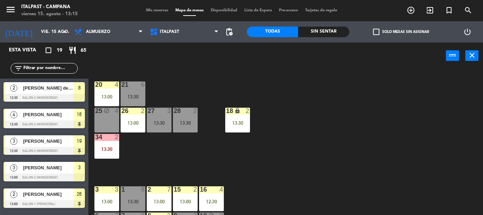
click at [317, 159] on div "20 4 13:00 21 6 13:30 25 block 4 26 2 13:00 27 3 13:30 28 2 13:30 18 lock 2 13:…" at bounding box center [287, 142] width 389 height 146
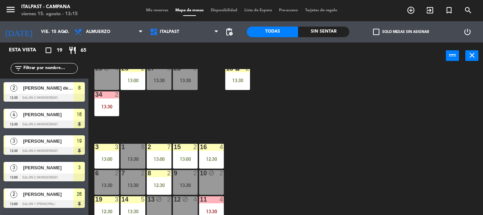
scroll to position [57, 0]
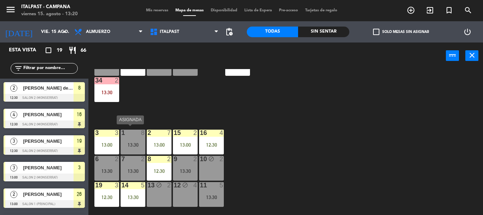
drag, startPoint x: 127, startPoint y: 144, endPoint x: 117, endPoint y: 143, distance: 9.2
click at [122, 145] on div "1 8 13:30" at bounding box center [133, 141] width 25 height 25
click at [159, 143] on div "13:00" at bounding box center [159, 144] width 25 height 5
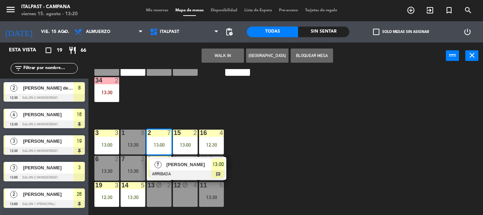
drag, startPoint x: 232, startPoint y: 96, endPoint x: 111, endPoint y: 164, distance: 138.8
click at [230, 99] on div "20 4 13:00 21 6 13:30 25 block 4 26 2 13:00 27 3 13:30 28 2 13:30 18 lock 2 13:…" at bounding box center [287, 142] width 389 height 146
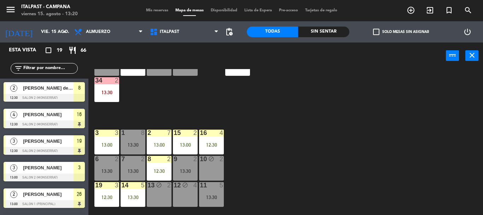
click at [129, 139] on div "1 8 13:30" at bounding box center [133, 141] width 25 height 25
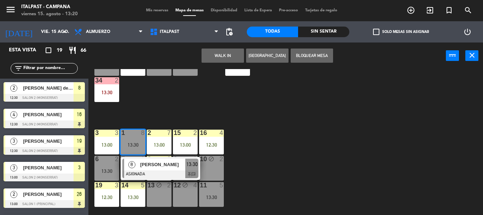
click at [201, 118] on div "20 4 13:00 21 6 13:30 25 block 4 26 2 13:00 27 3 13:30 28 2 13:30 18 lock 2 13:…" at bounding box center [287, 142] width 389 height 146
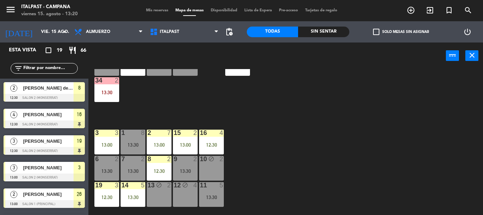
click at [159, 144] on div "13:00" at bounding box center [159, 144] width 25 height 5
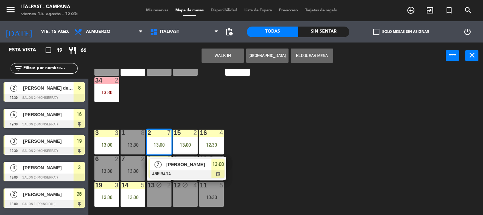
click at [29, 70] on input "text" at bounding box center [50, 68] width 55 height 8
type input "*"
click at [154, 11] on span "Mis reservas" at bounding box center [156, 10] width 29 height 4
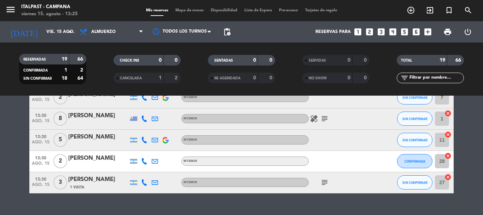
scroll to position [495, 0]
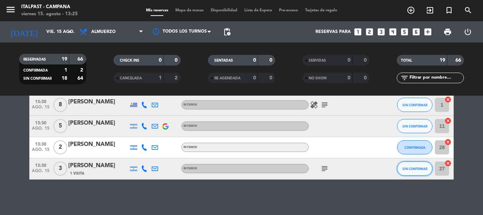
click at [409, 170] on span "SIN CONFIRMAR" at bounding box center [414, 168] width 25 height 4
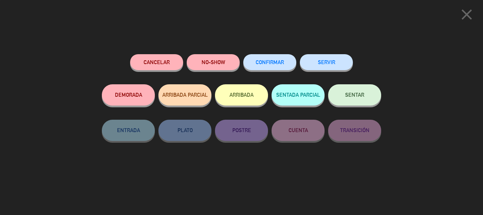
click at [245, 96] on button "ARRIBADA" at bounding box center [241, 94] width 53 height 21
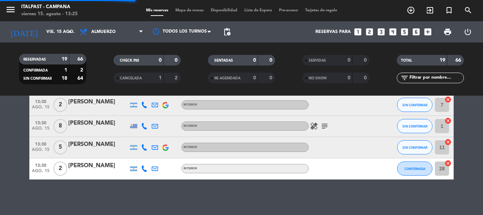
scroll to position [516, 0]
click at [475, 137] on bookings-row "13:30 ago. 15 2 [PERSON_NAME] INTERIOR subject favorite_border DEMORADA 34 canc…" at bounding box center [241, 95] width 483 height 170
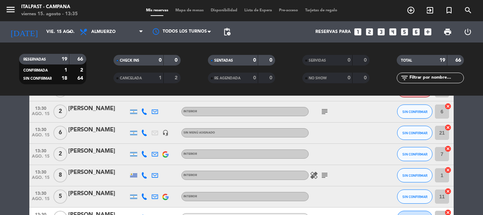
scroll to position [466, 0]
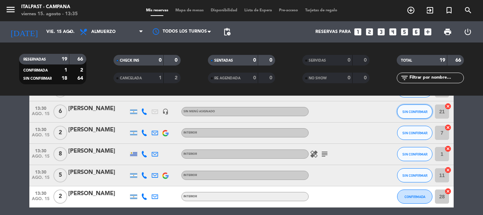
click at [422, 113] on span "SIN CONFIRMAR" at bounding box center [414, 112] width 25 height 4
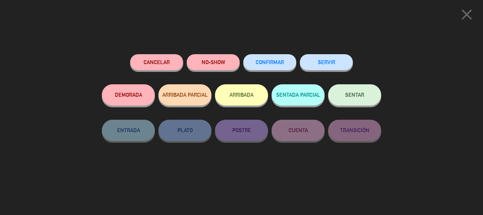
click at [236, 94] on button "ARRIBADA" at bounding box center [241, 94] width 53 height 21
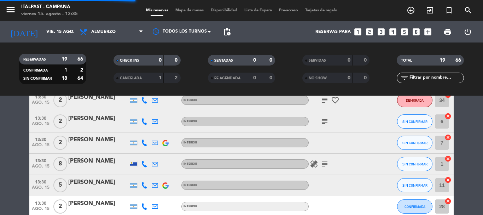
scroll to position [500, 0]
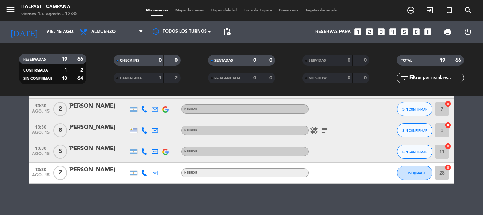
click at [19, 148] on bookings-row "13:30 ago. 15 2 [PERSON_NAME] INTERIOR subject favorite_border DEMORADA 34 canc…" at bounding box center [241, 119] width 483 height 127
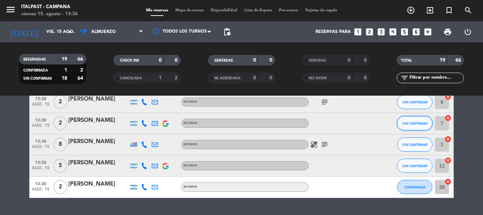
click at [414, 125] on span "SIN CONFIRMAR" at bounding box center [414, 123] width 25 height 4
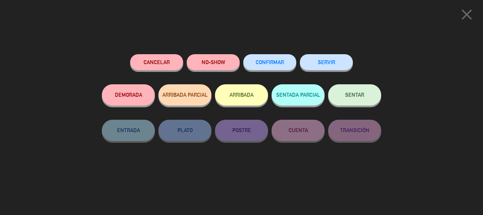
click at [248, 97] on button "ARRIBADA" at bounding box center [241, 94] width 53 height 21
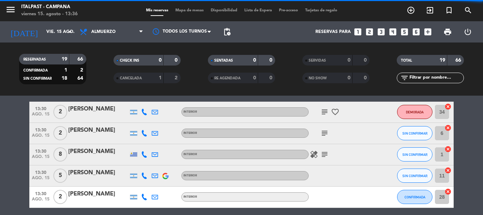
scroll to position [519, 0]
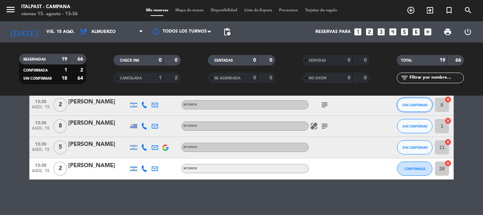
click at [417, 107] on span "SIN CONFIRMAR" at bounding box center [414, 105] width 25 height 4
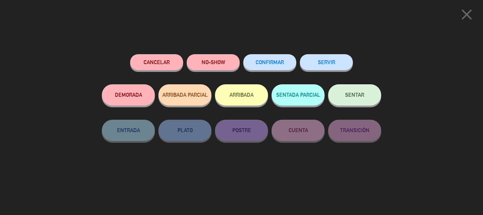
click at [250, 101] on button "ARRIBADA" at bounding box center [241, 94] width 53 height 21
click at [240, 99] on button "ARRIBADA" at bounding box center [241, 94] width 53 height 21
click at [238, 95] on button "ARRIBADA" at bounding box center [241, 94] width 53 height 21
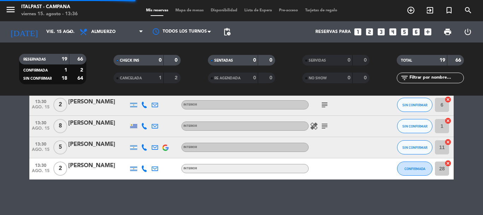
scroll to position [541, 0]
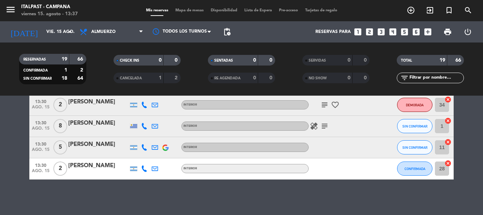
click at [473, 171] on bookings-row "13:30 ago. 15 2 [PERSON_NAME] INTERIOR subject favorite_border DEMORADA 34 canc…" at bounding box center [241, 136] width 483 height 85
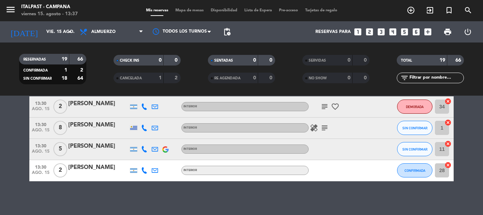
scroll to position [527, 0]
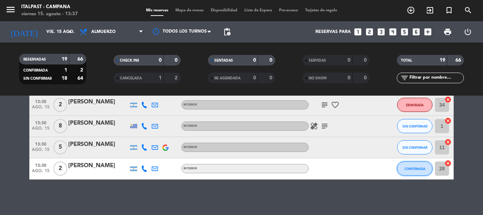
click at [410, 170] on span "CONFIRMADA" at bounding box center [414, 168] width 21 height 4
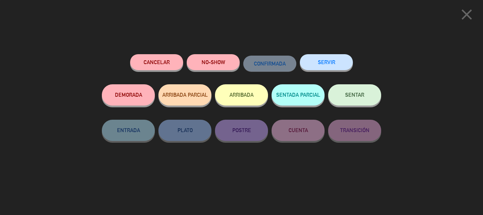
click at [232, 99] on button "ARRIBADA" at bounding box center [241, 94] width 53 height 21
